Goal: Information Seeking & Learning: Learn about a topic

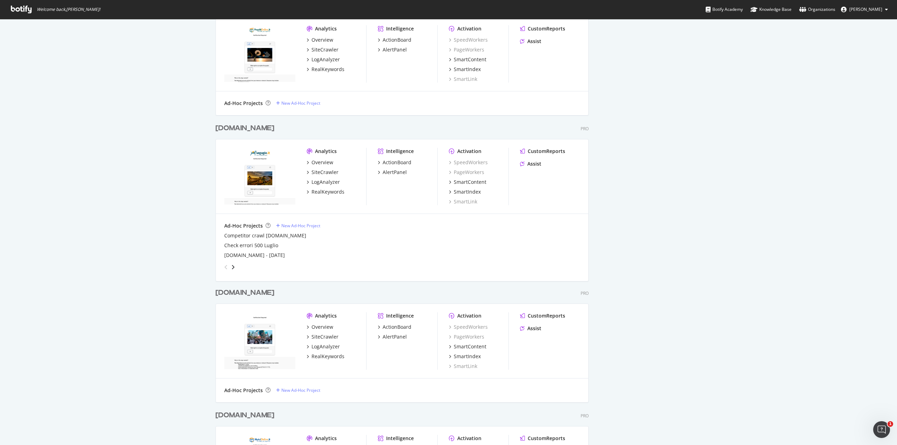
scroll to position [350, 0]
click at [534, 151] on div "CustomReports" at bounding box center [545, 149] width 37 height 7
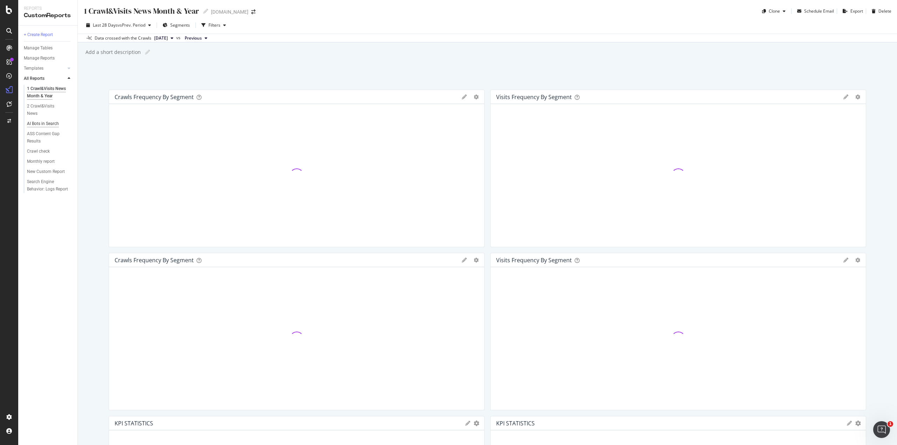
click at [37, 122] on div "AI Bots in Search" at bounding box center [43, 123] width 32 height 7
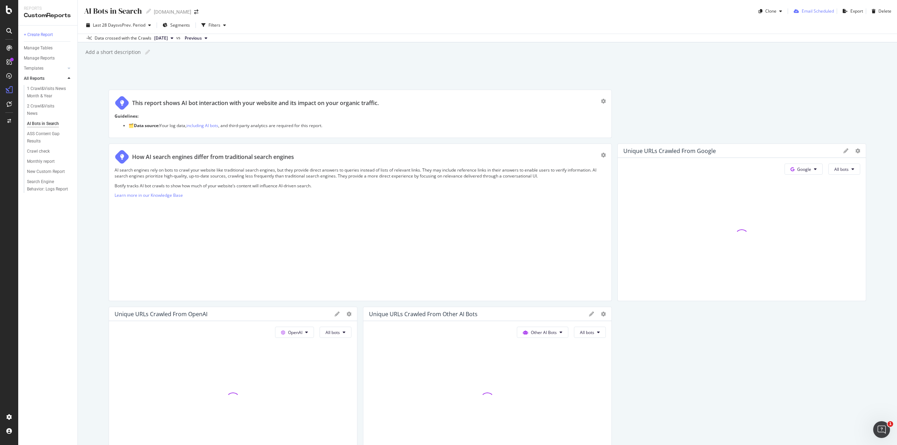
click at [813, 8] on div "Email Scheduled" at bounding box center [817, 11] width 32 height 6
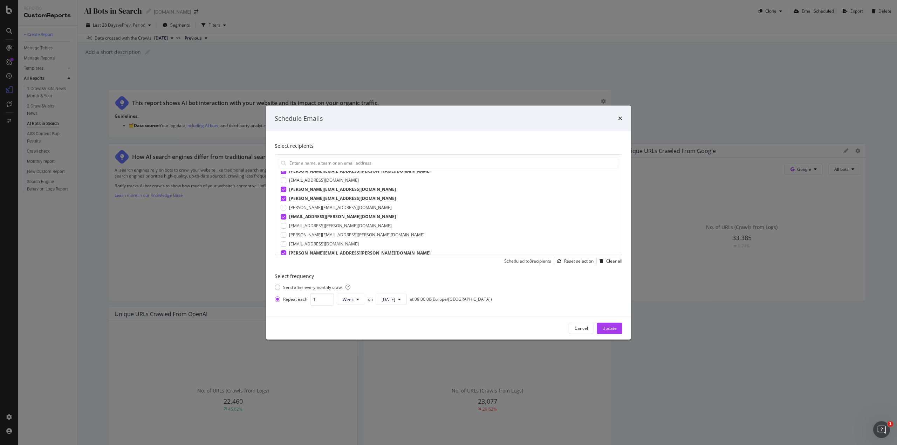
scroll to position [139, 0]
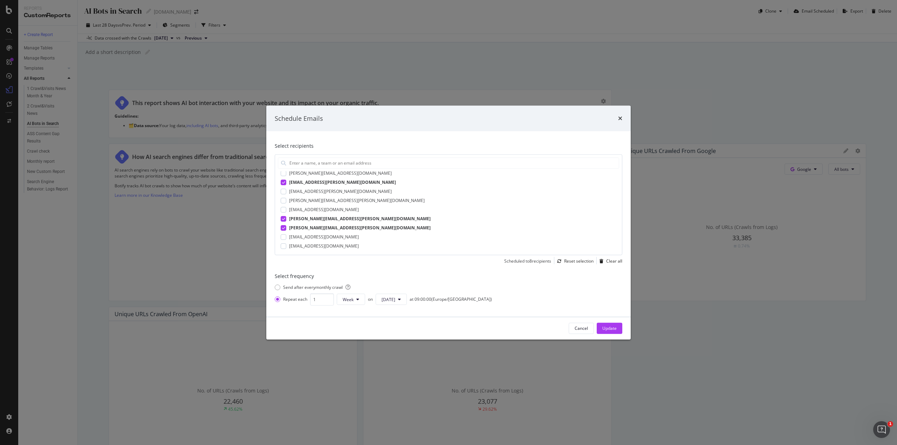
click at [620, 119] on icon "times" at bounding box center [620, 119] width 4 height 6
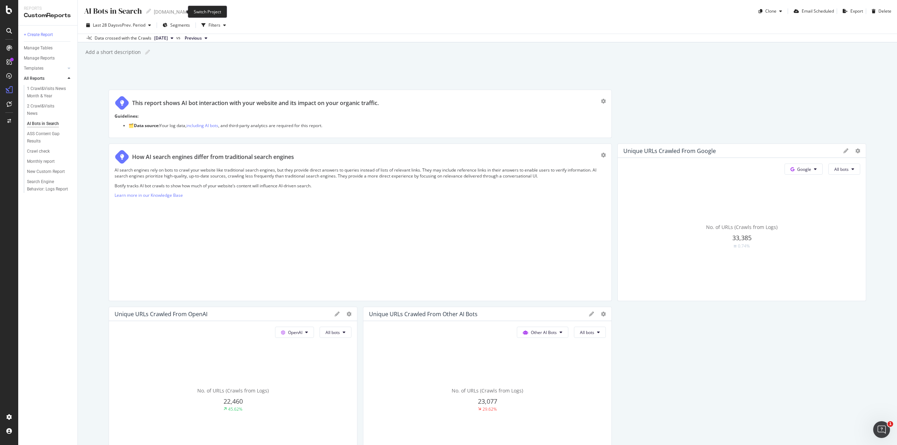
click at [191, 11] on span at bounding box center [196, 11] width 10 height 5
click at [194, 10] on icon "arrow-right-arrow-left" at bounding box center [196, 11] width 4 height 5
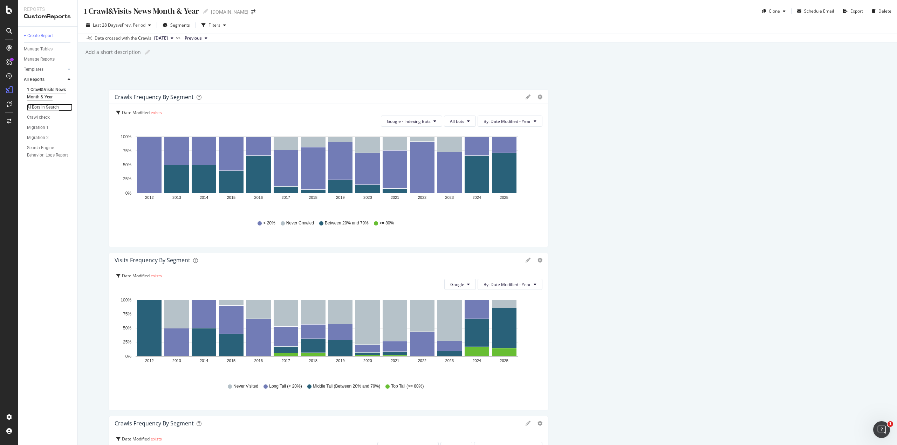
click at [44, 107] on div "AI Bots in Search" at bounding box center [43, 107] width 32 height 7
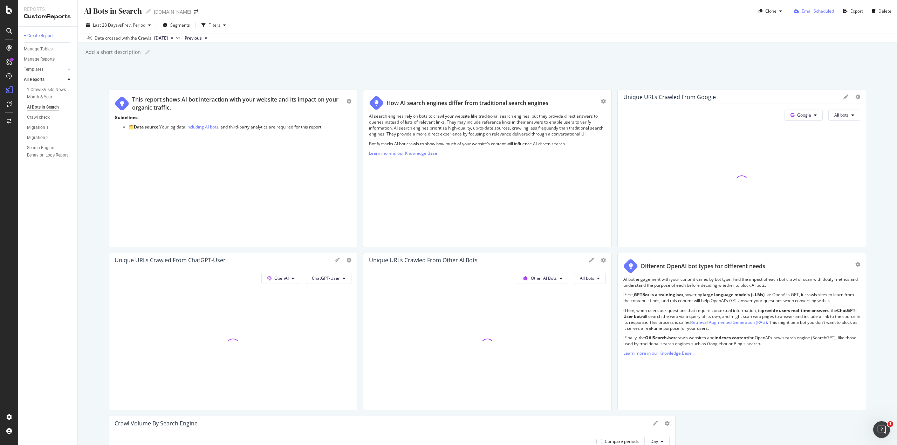
click at [805, 8] on div "Email Scheduled" at bounding box center [817, 11] width 32 height 6
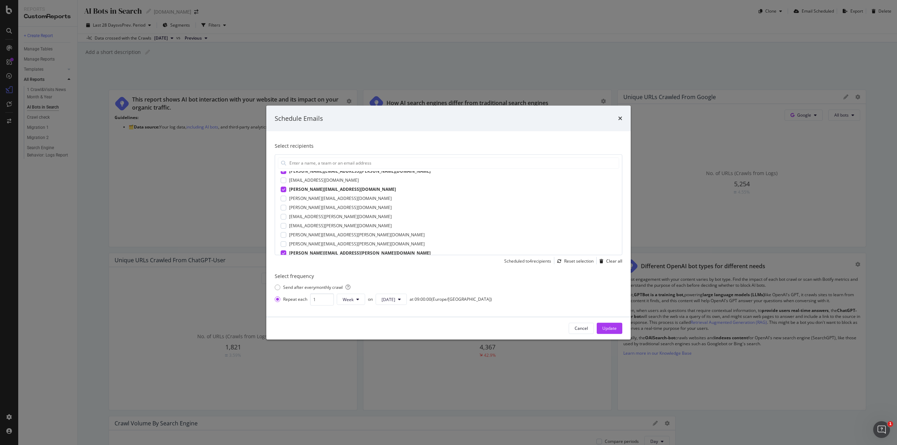
scroll to position [130, 0]
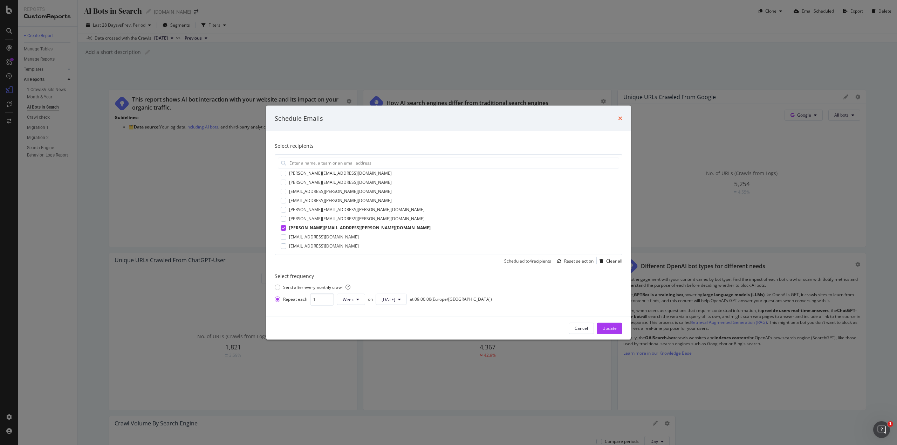
click at [618, 116] on icon "times" at bounding box center [620, 119] width 4 height 6
